Goal: Information Seeking & Learning: Learn about a topic

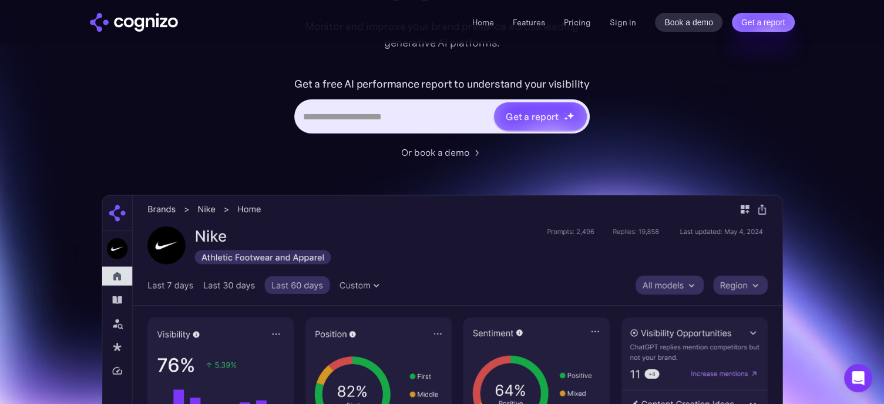
scroll to position [176, 0]
click at [434, 112] on input "Hero URL Input Form" at bounding box center [394, 116] width 197 height 22
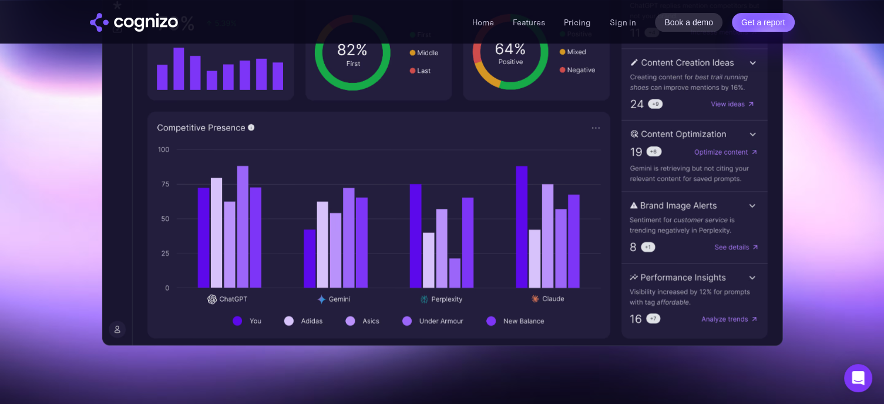
scroll to position [587, 0]
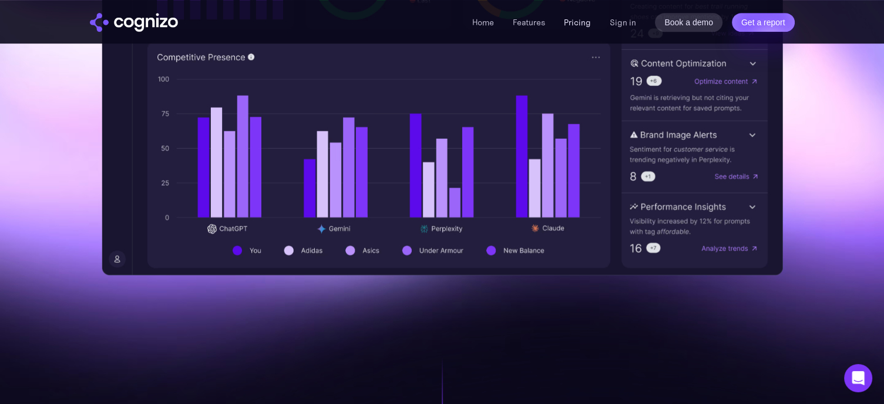
click at [583, 23] on link "Pricing" at bounding box center [577, 22] width 27 height 11
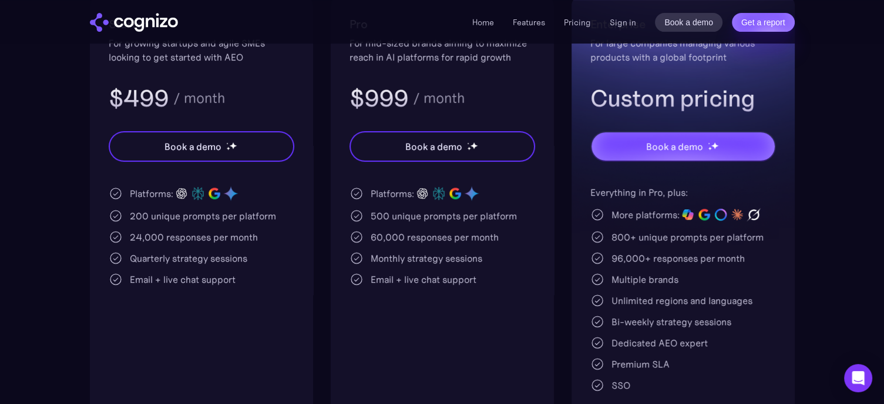
scroll to position [294, 0]
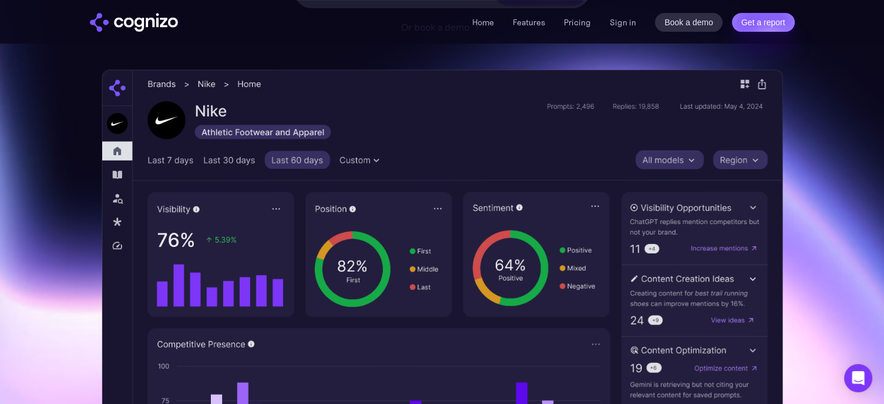
scroll to position [300, 0]
